Goal: Task Accomplishment & Management: Manage account settings

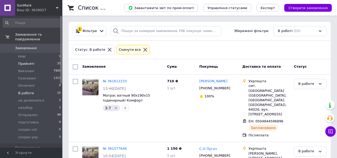
click at [36, 60] on li "Прийняті 31" at bounding box center [32, 63] width 64 height 7
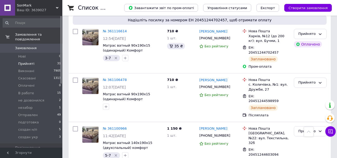
scroll to position [1425, 0]
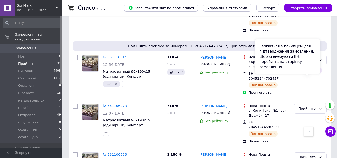
click at [318, 71] on div "Зв'яжіться з покупцем для підтвердження замовлення. Щоб згенерувати ЕН, перейді…" at bounding box center [287, 56] width 65 height 34
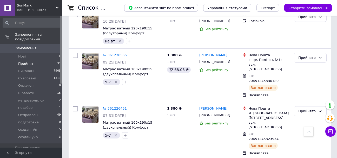
scroll to position [1010, 0]
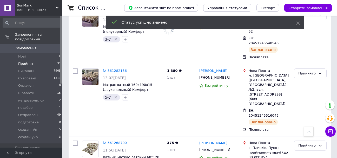
scroll to position [802, 0]
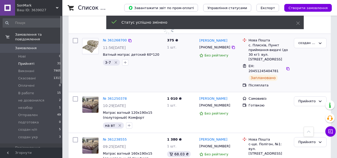
scroll to position [1036, 0]
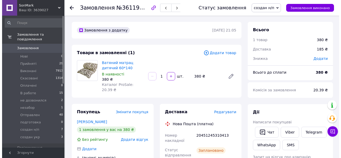
scroll to position [16, 0]
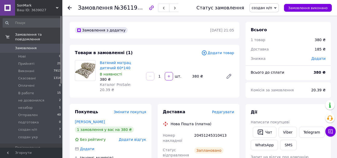
click at [228, 110] on span "Редагувати" at bounding box center [223, 112] width 22 height 4
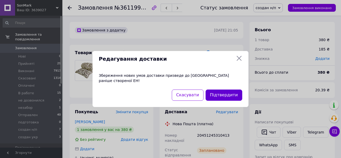
click at [221, 91] on button "Підтвердити" at bounding box center [223, 94] width 37 height 11
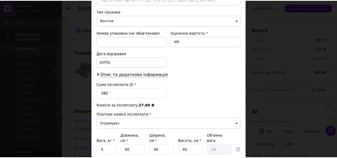
scroll to position [239, 0]
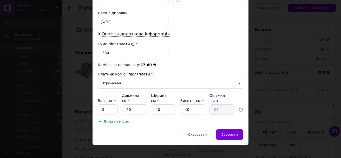
click at [238, 136] on div "Скасувати   Зберегти" at bounding box center [170, 137] width 156 height 16
click at [236, 133] on div "Зберегти" at bounding box center [229, 134] width 27 height 10
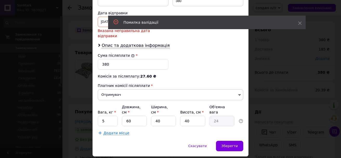
click at [104, 19] on div "[DATE] < 2025 > < Сентябрь > Пн Вт Ср Чт Пт Сб Вс 1 2 3 4 5 6 7 8 9 10 11 12 13…" at bounding box center [133, 22] width 71 height 10
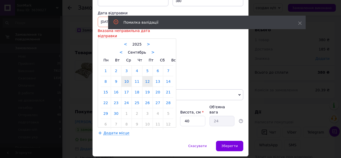
click at [150, 76] on link "12" at bounding box center [147, 81] width 10 height 10
type input "[DATE]"
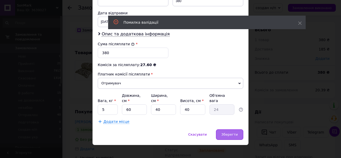
click at [230, 132] on span "Зберегти" at bounding box center [229, 134] width 16 height 4
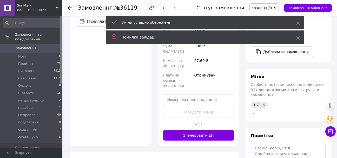
scroll to position [182, 0]
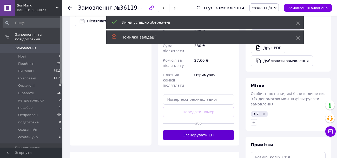
click at [191, 130] on button "Згенерувати ЕН" at bounding box center [198, 135] width 71 height 10
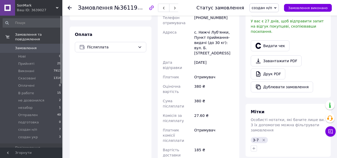
scroll to position [78, 0]
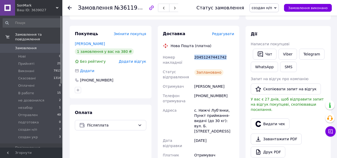
drag, startPoint x: 223, startPoint y: 52, endPoint x: 195, endPoint y: 55, distance: 28.6
click at [195, 55] on div "20451247441742" at bounding box center [214, 59] width 42 height 15
copy div "20451247441742"
click at [26, 61] on span "Прийняті" at bounding box center [26, 63] width 16 height 5
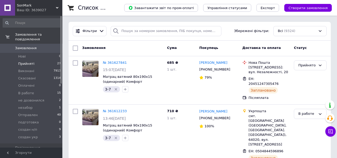
click at [36, 60] on li "Прийняті 27" at bounding box center [32, 63] width 64 height 7
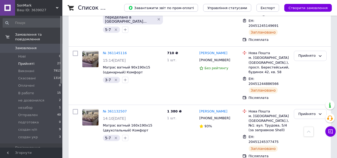
scroll to position [1184, 0]
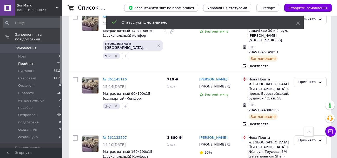
scroll to position [1132, 0]
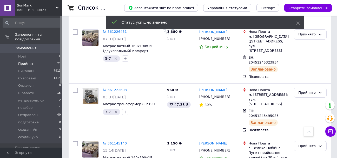
scroll to position [1028, 0]
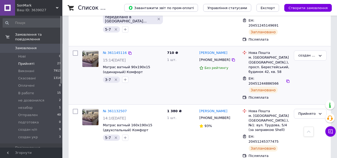
scroll to position [1184, 0]
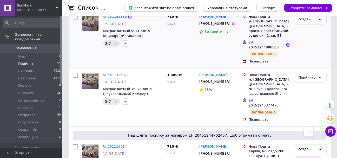
scroll to position [1236, 0]
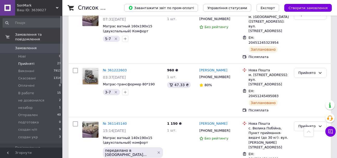
scroll to position [1087, 0]
